Goal: Book appointment/travel/reservation

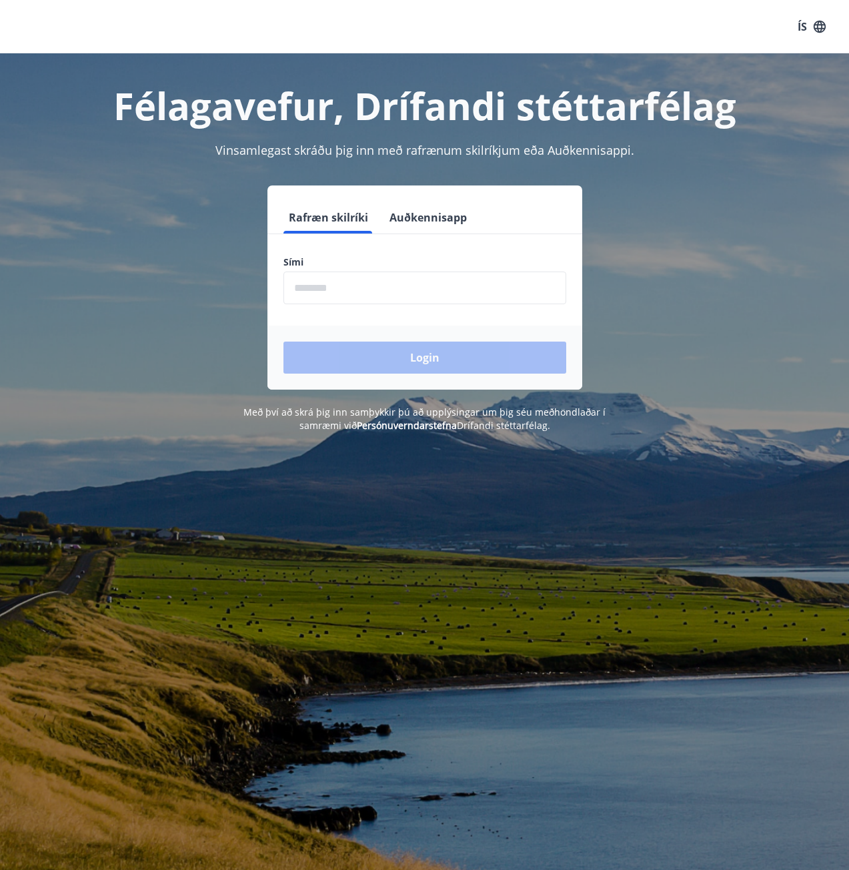
click at [398, 288] on input "phone" at bounding box center [425, 288] width 283 height 33
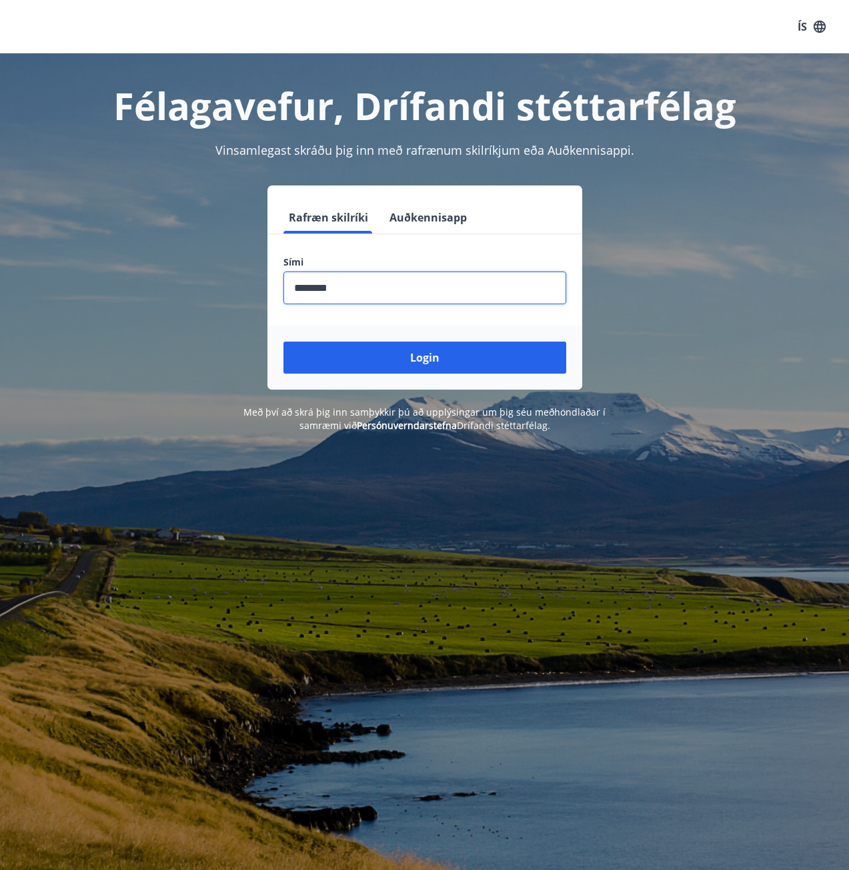
type input "********"
click at [284, 342] on button "Login" at bounding box center [425, 358] width 283 height 32
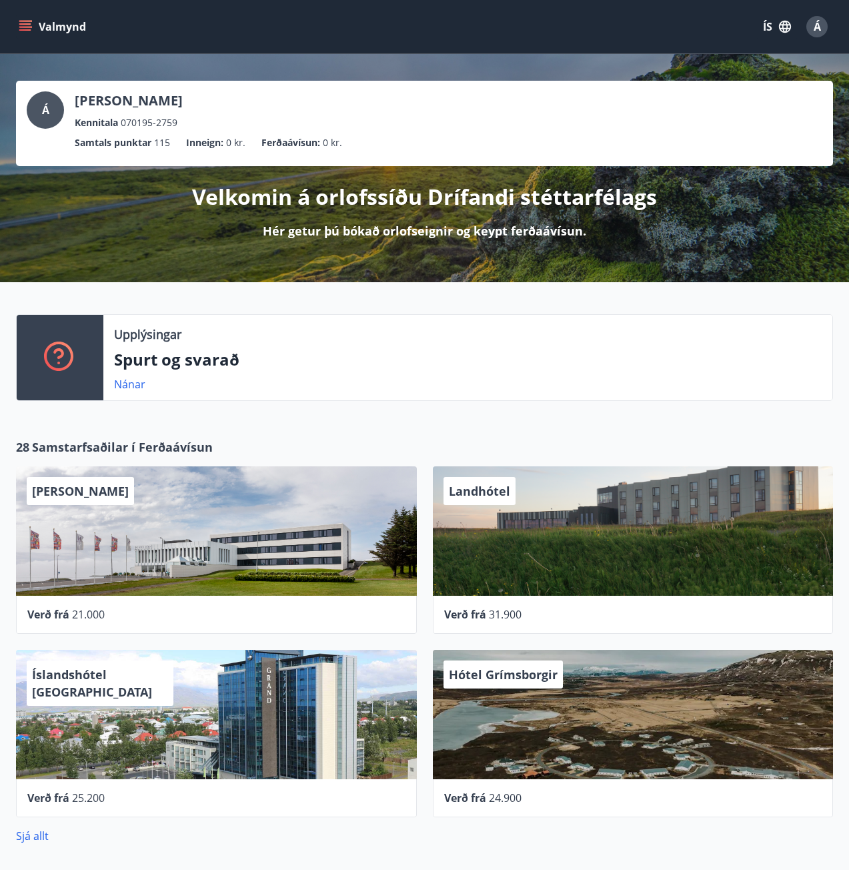
click at [29, 29] on icon "menu" at bounding box center [25, 29] width 12 height 1
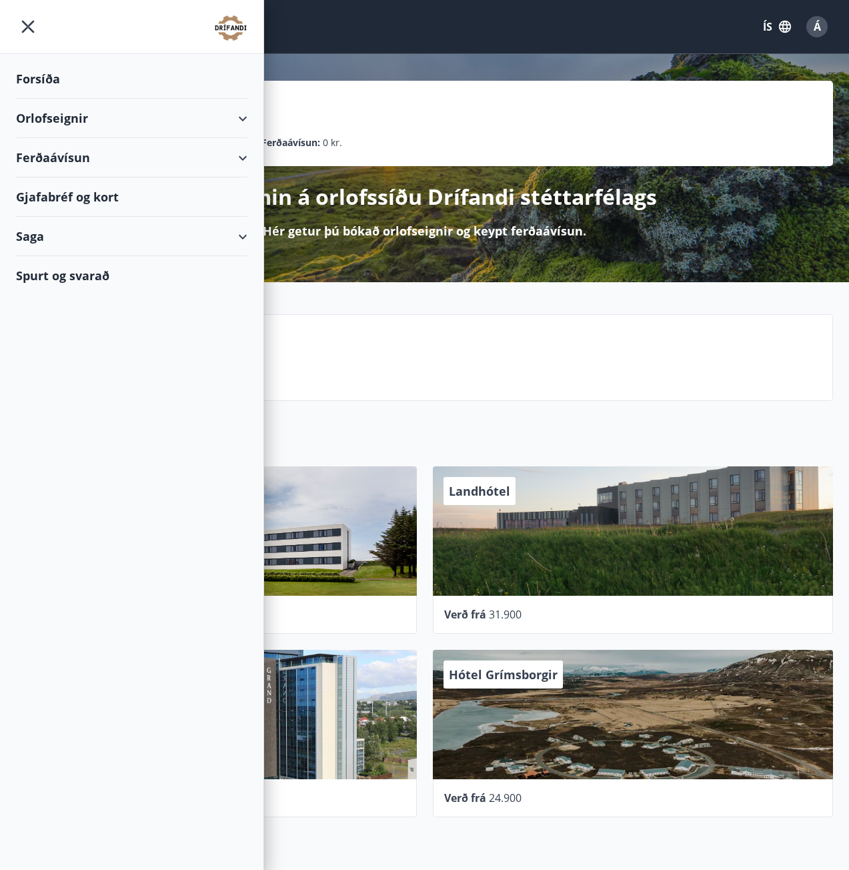
click at [241, 123] on div "Orlofseignir" at bounding box center [131, 118] width 231 height 39
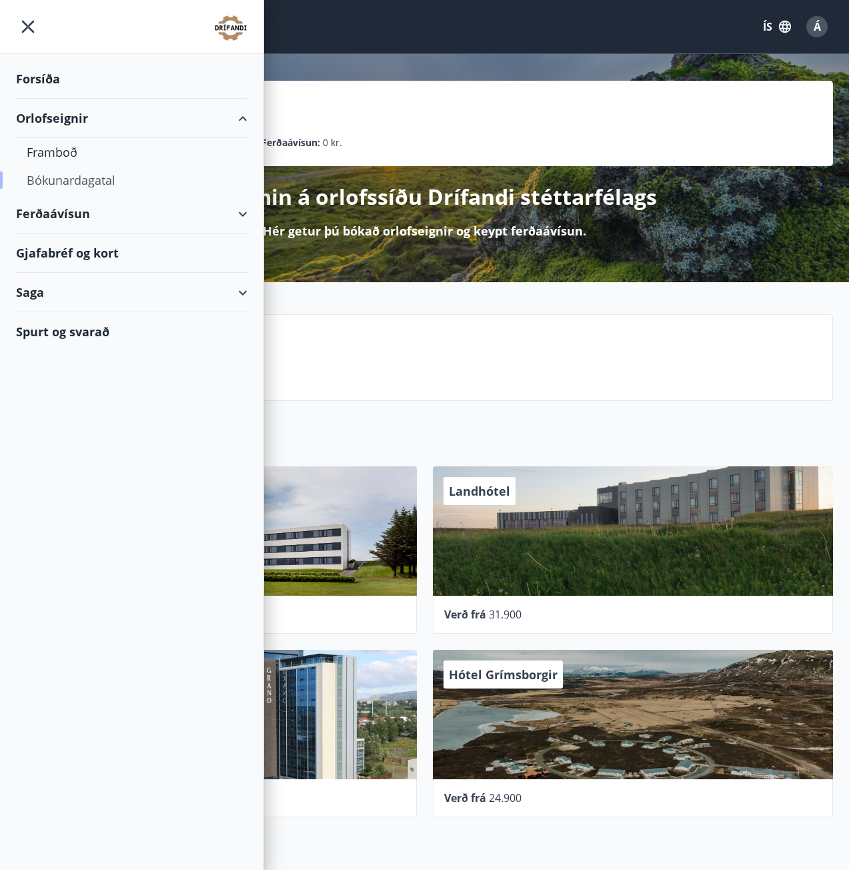
click at [79, 177] on div "Bókunardagatal" at bounding box center [132, 180] width 210 height 28
